Goal: Information Seeking & Learning: Find specific fact

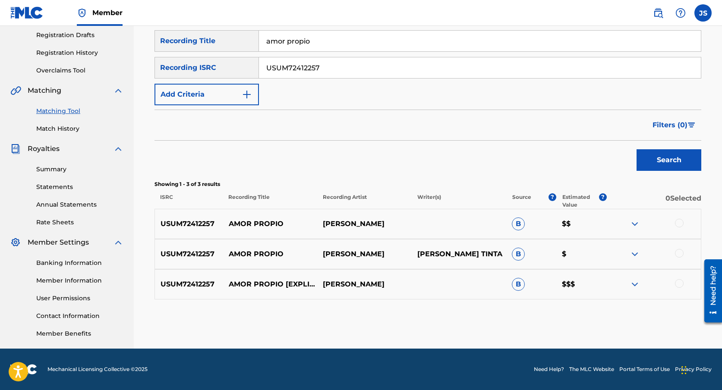
click at [638, 284] on img at bounding box center [635, 284] width 10 height 10
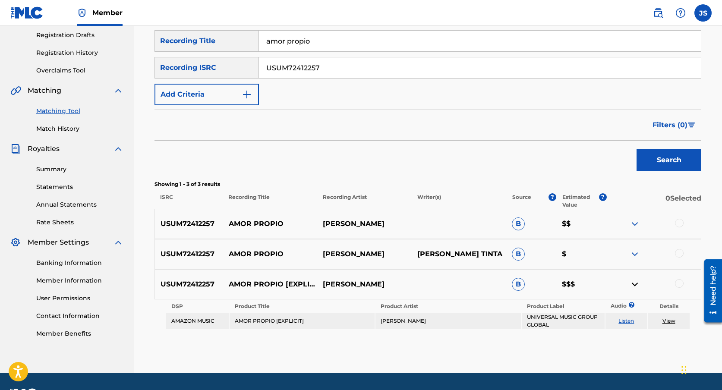
scroll to position [169, 0]
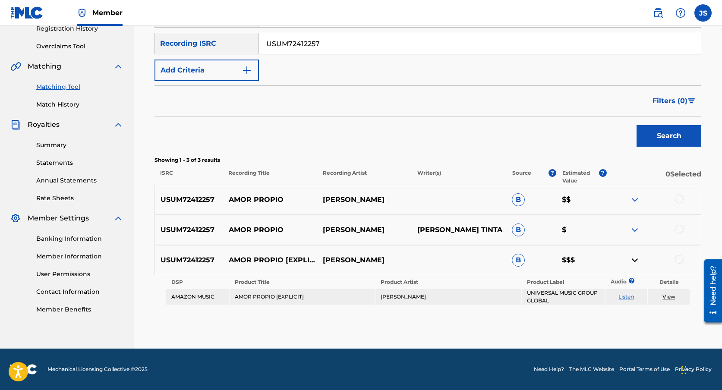
click at [644, 198] on div at bounding box center [654, 200] width 95 height 10
click at [639, 198] on img at bounding box center [635, 200] width 10 height 10
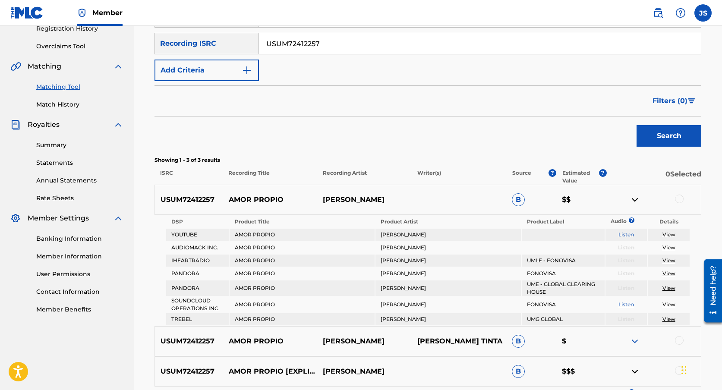
click at [639, 198] on img at bounding box center [635, 200] width 10 height 10
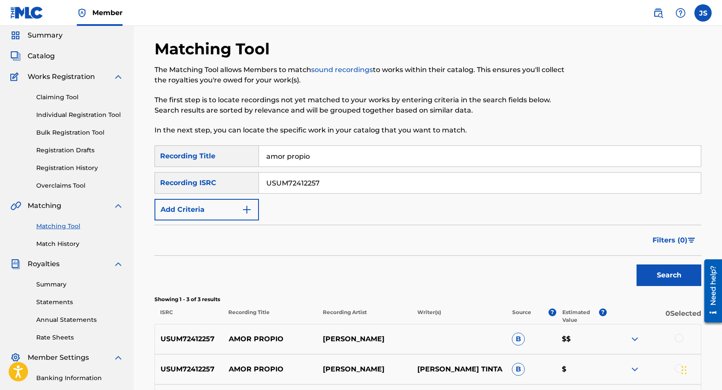
scroll to position [0, 0]
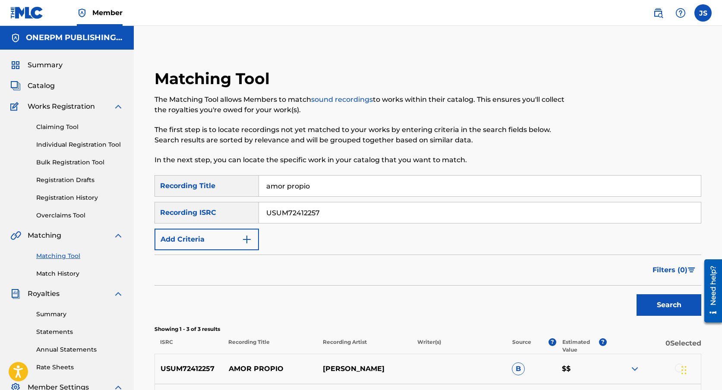
click at [317, 187] on input "amor propio" at bounding box center [480, 186] width 442 height 21
click at [316, 210] on input "USUM72412257" at bounding box center [480, 212] width 442 height 21
click at [310, 180] on input "amor propio" at bounding box center [480, 186] width 442 height 21
type input "la lista"
paste input "QZNJX2553000"
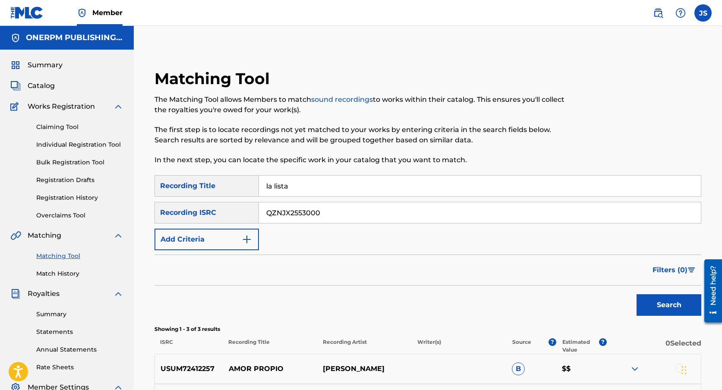
click at [637, 294] on button "Search" at bounding box center [669, 305] width 65 height 22
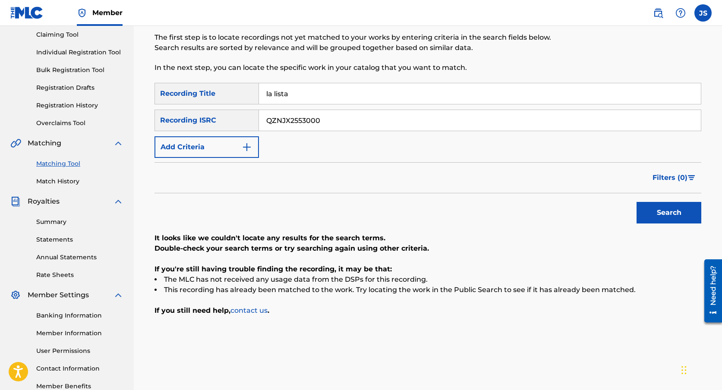
scroll to position [89, 0]
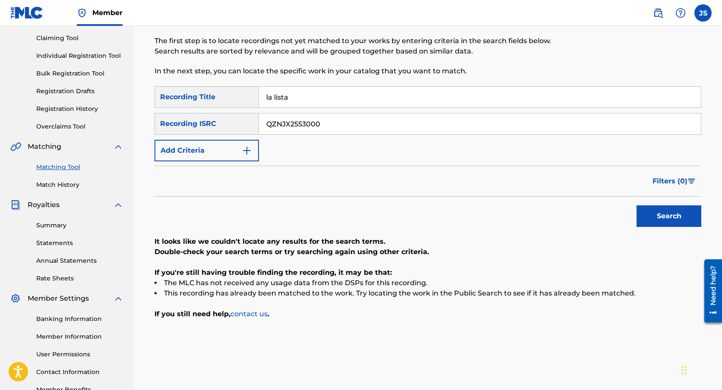
click at [322, 118] on input "QZNJX2553000" at bounding box center [480, 124] width 442 height 21
paste input "US7VG2593261"
type input "US7VG2593261"
click at [322, 98] on input "la lista" at bounding box center [480, 97] width 442 height 21
click at [637, 205] on button "Search" at bounding box center [669, 216] width 65 height 22
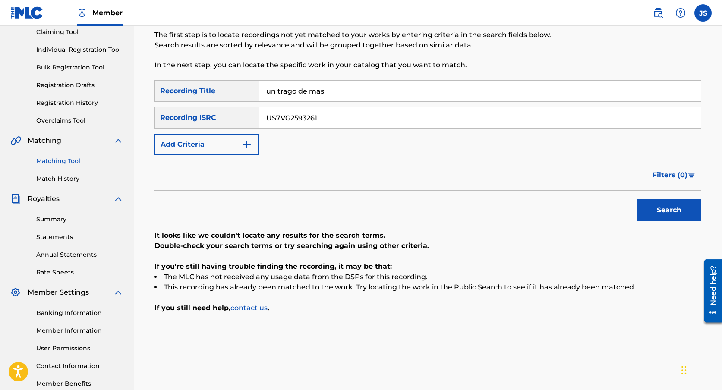
scroll to position [98, 0]
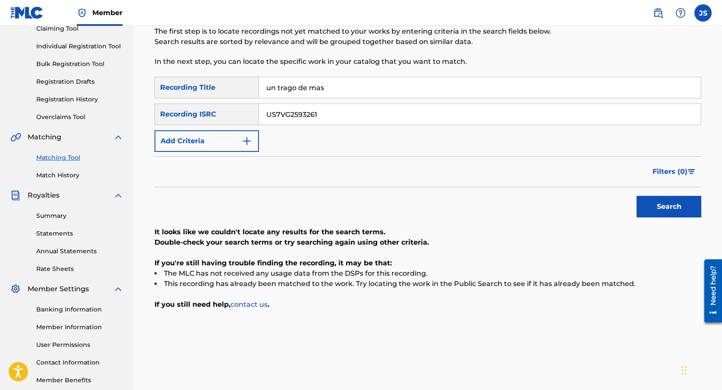
paste input "UN TRAGO DE MÁS"
type input "UN TRAGO DE MÁS"
click at [647, 203] on button "Search" at bounding box center [669, 207] width 65 height 22
click at [313, 85] on input "UN TRAGO DE MÁS" at bounding box center [480, 87] width 442 height 21
click at [637, 196] on button "Search" at bounding box center [669, 207] width 65 height 22
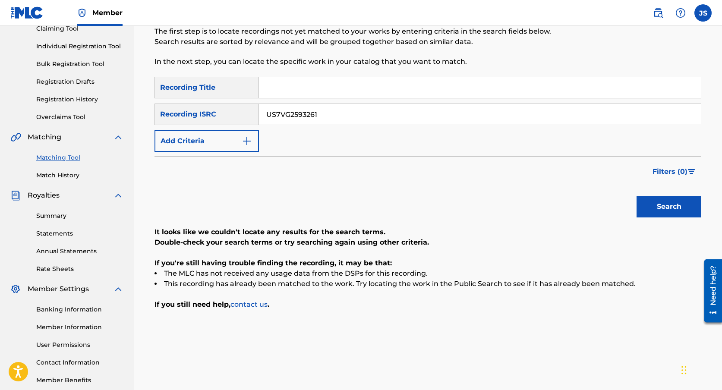
click at [240, 137] on button "Add Criteria" at bounding box center [207, 141] width 104 height 22
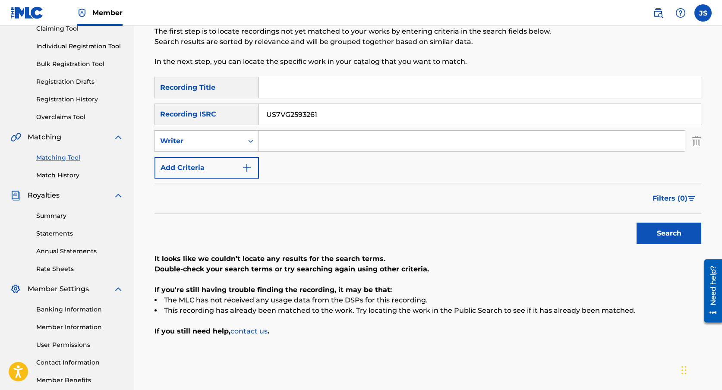
click at [284, 142] on input "Search Form" at bounding box center [472, 141] width 426 height 21
type input "prias"
click at [637, 223] on button "Search" at bounding box center [669, 234] width 65 height 22
click at [328, 115] on input "US7VG2593261" at bounding box center [480, 114] width 442 height 21
click at [667, 231] on button "Search" at bounding box center [669, 234] width 65 height 22
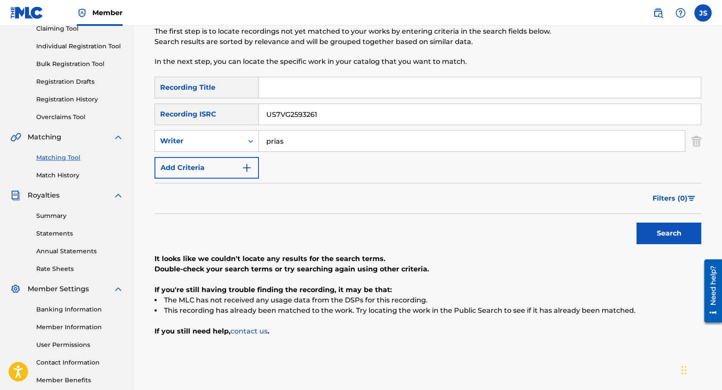
click at [308, 115] on input "US7VG2593261" at bounding box center [480, 114] width 442 height 21
paste input "[URL][DOMAIN_NAME]"
paste input "USUM72504861"
type input "USUM72504861"
click at [298, 85] on input "Search Form" at bounding box center [480, 87] width 442 height 21
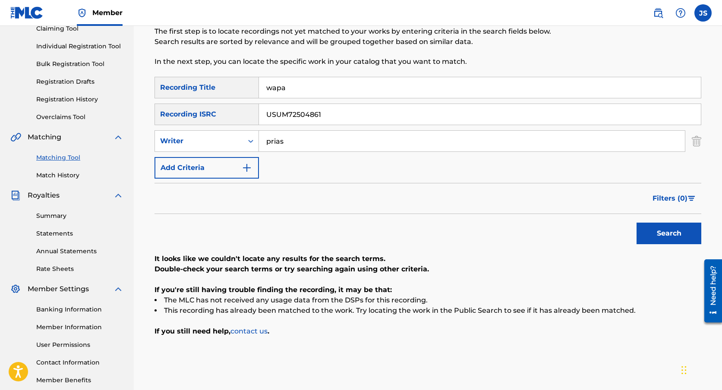
type input "wapa"
click at [637, 223] on button "Search" at bounding box center [669, 234] width 65 height 22
click at [323, 143] on input "prias" at bounding box center [472, 141] width 426 height 21
click at [637, 223] on button "Search" at bounding box center [669, 234] width 65 height 22
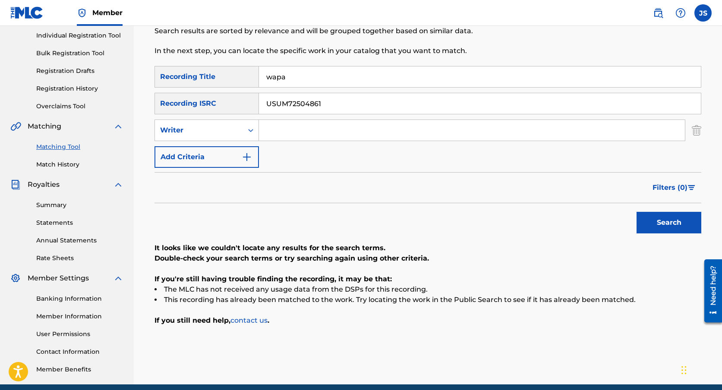
scroll to position [113, 0]
